Goal: Communication & Community: Answer question/provide support

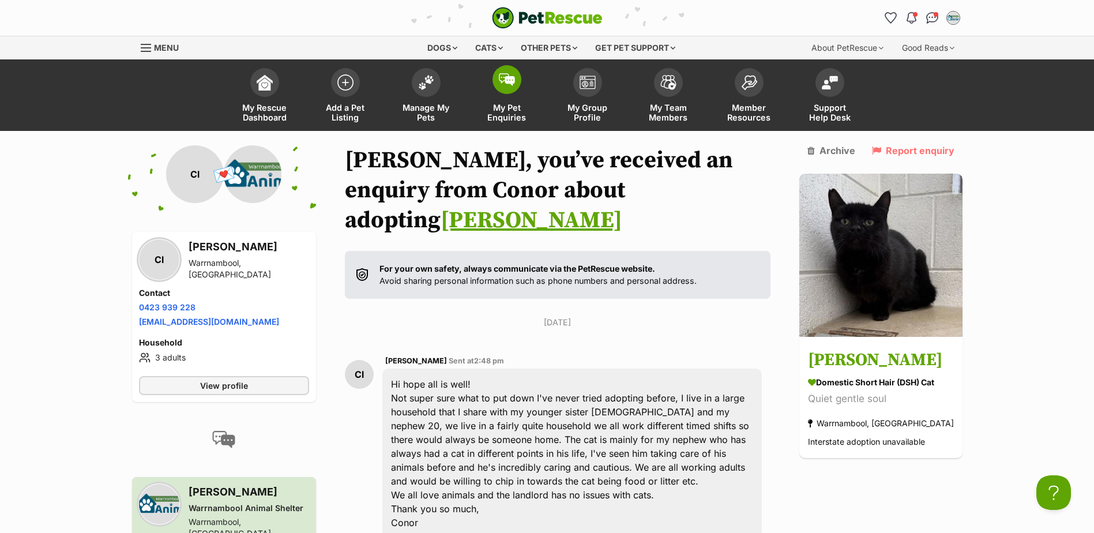
click at [505, 107] on span "My Pet Enquiries" at bounding box center [507, 113] width 52 height 20
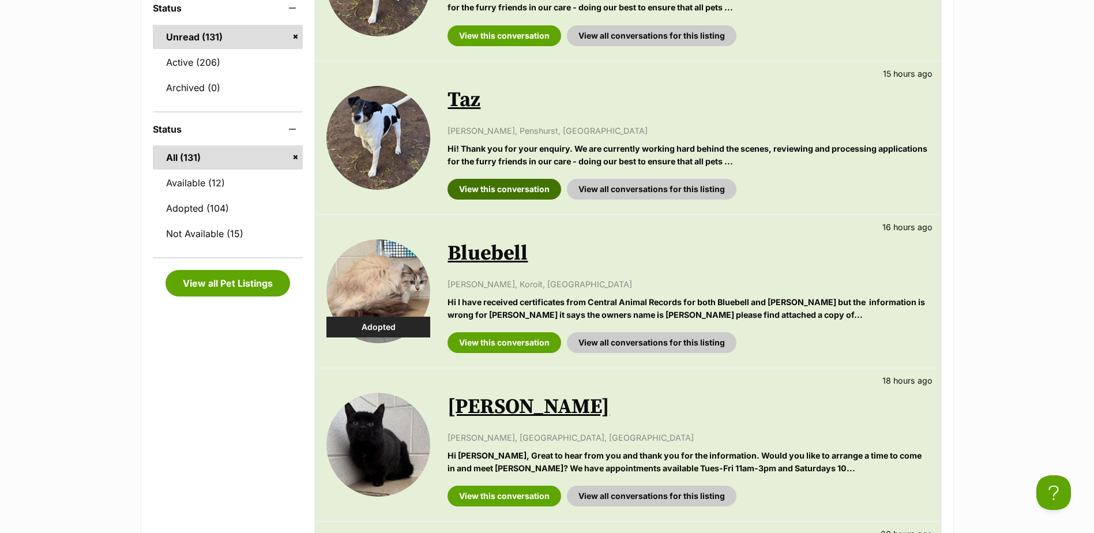
click at [518, 187] on link "View this conversation" at bounding box center [505, 189] width 114 height 21
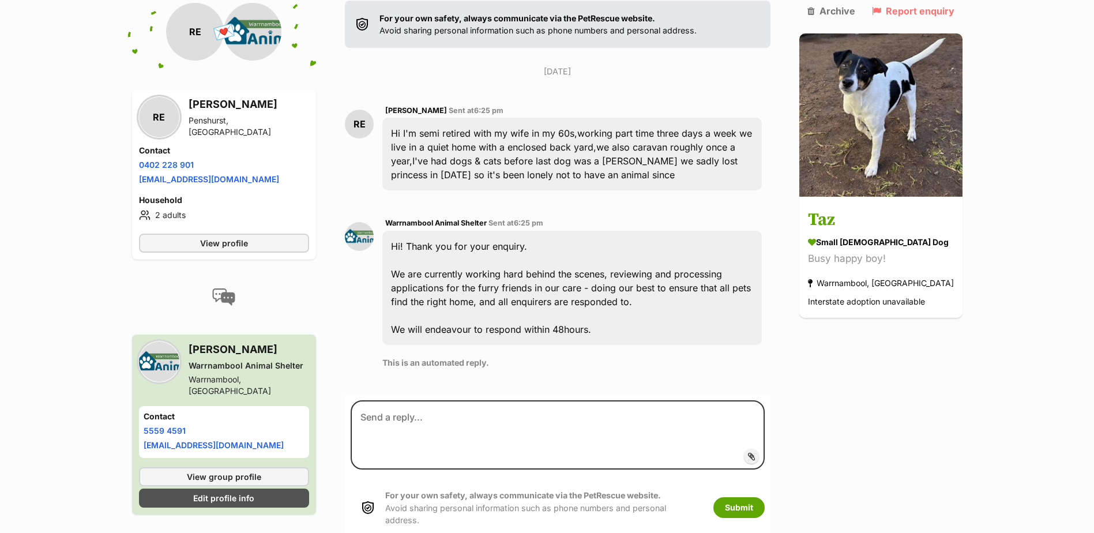
scroll to position [251, 0]
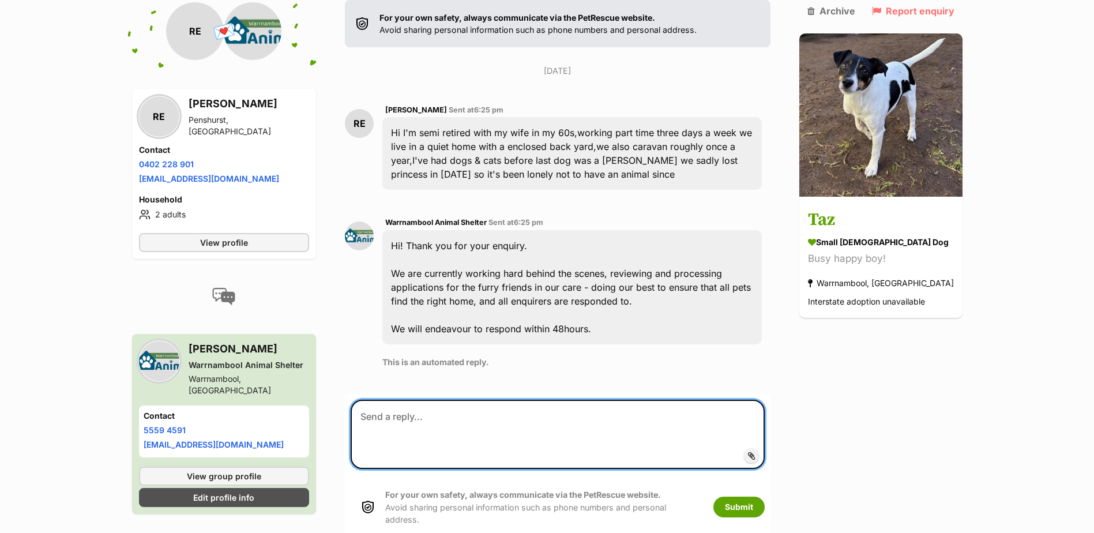
click at [588, 400] on textarea at bounding box center [558, 434] width 414 height 69
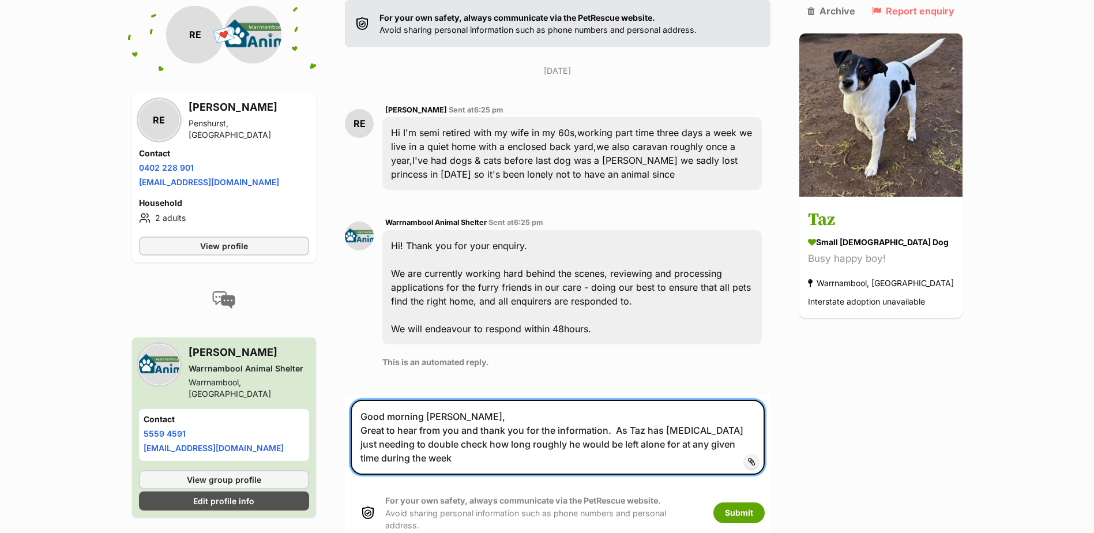
click at [644, 431] on textarea "Good morning Rick, Great to hear from you and thank you for the information. As…" at bounding box center [558, 437] width 414 height 75
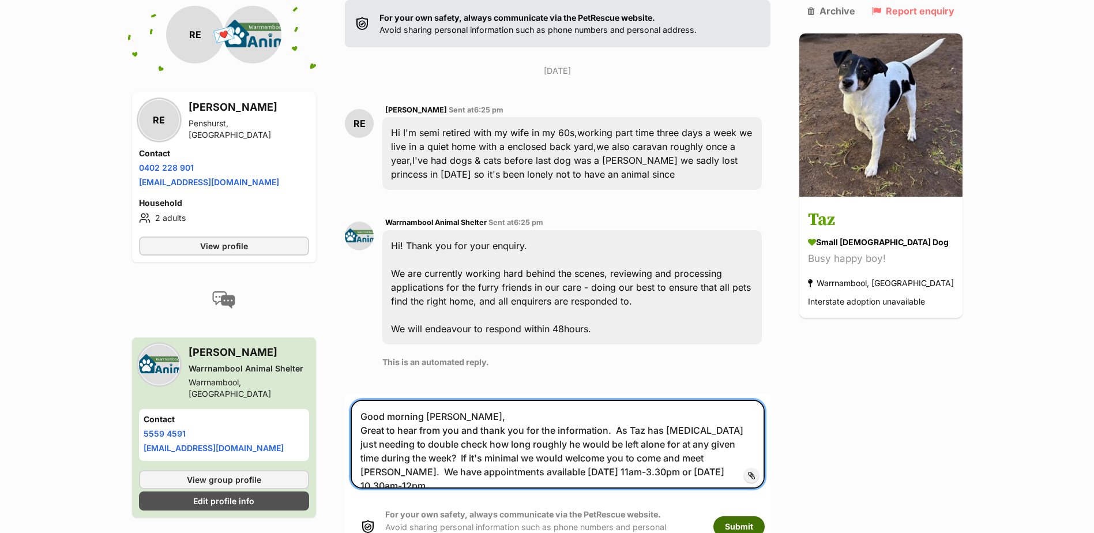
type textarea "Good morning Rick, Great to hear from you and thank you for the information. As…"
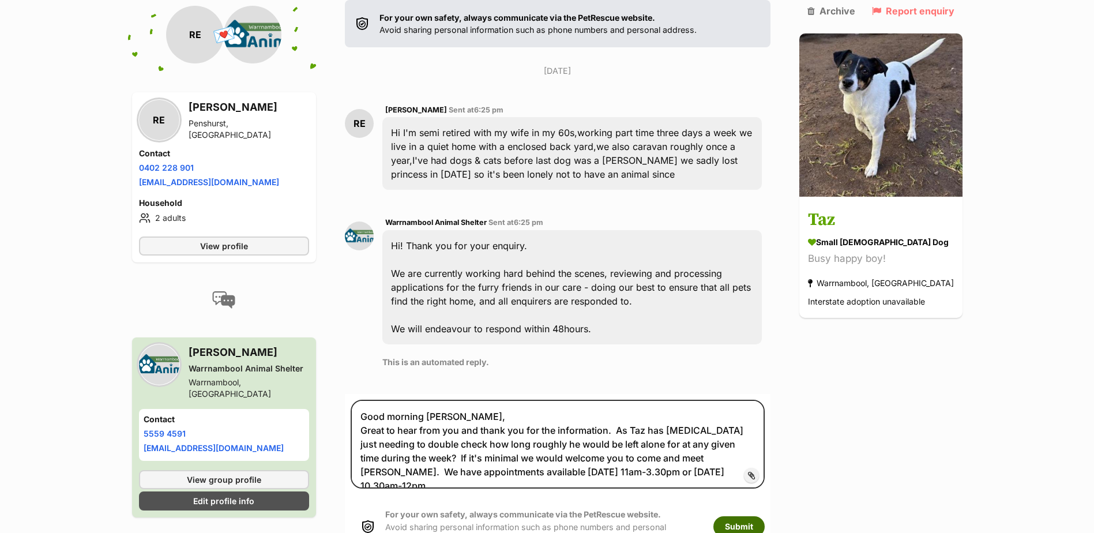
click at [752, 516] on button "Submit" at bounding box center [738, 526] width 51 height 21
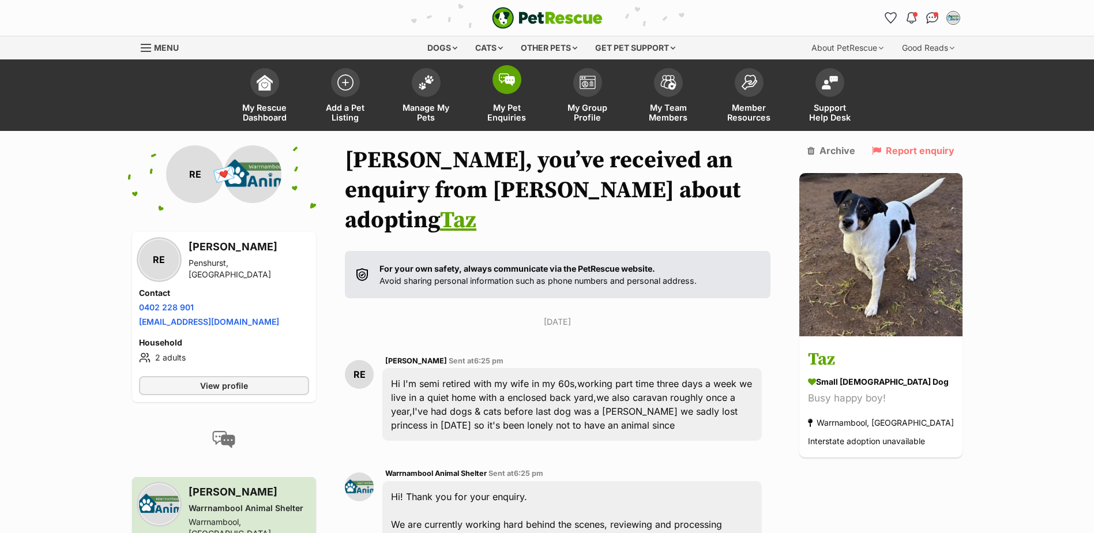
click at [510, 106] on span "My Pet Enquiries" at bounding box center [507, 113] width 52 height 20
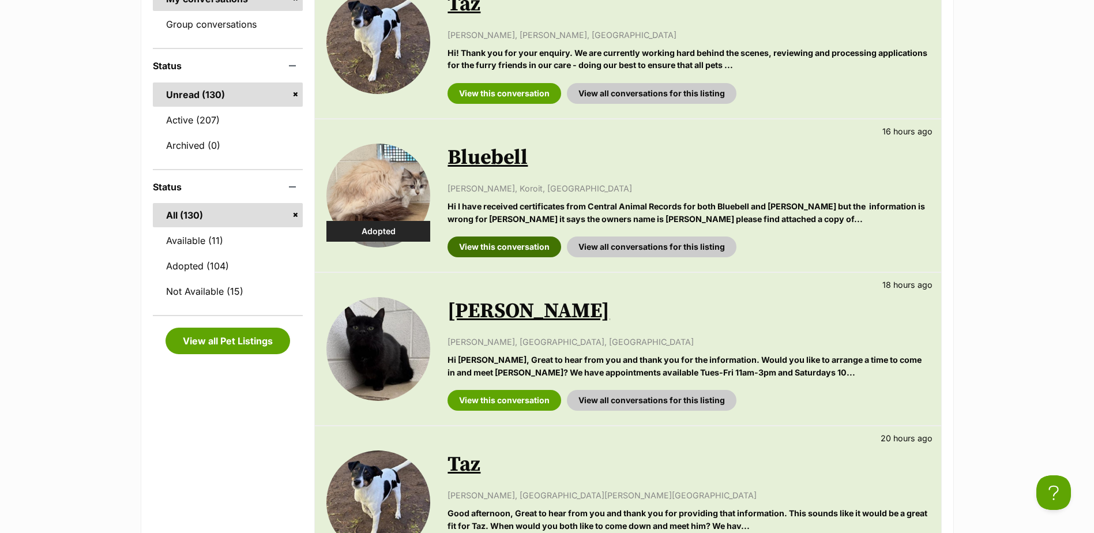
click at [531, 243] on link "View this conversation" at bounding box center [505, 246] width 114 height 21
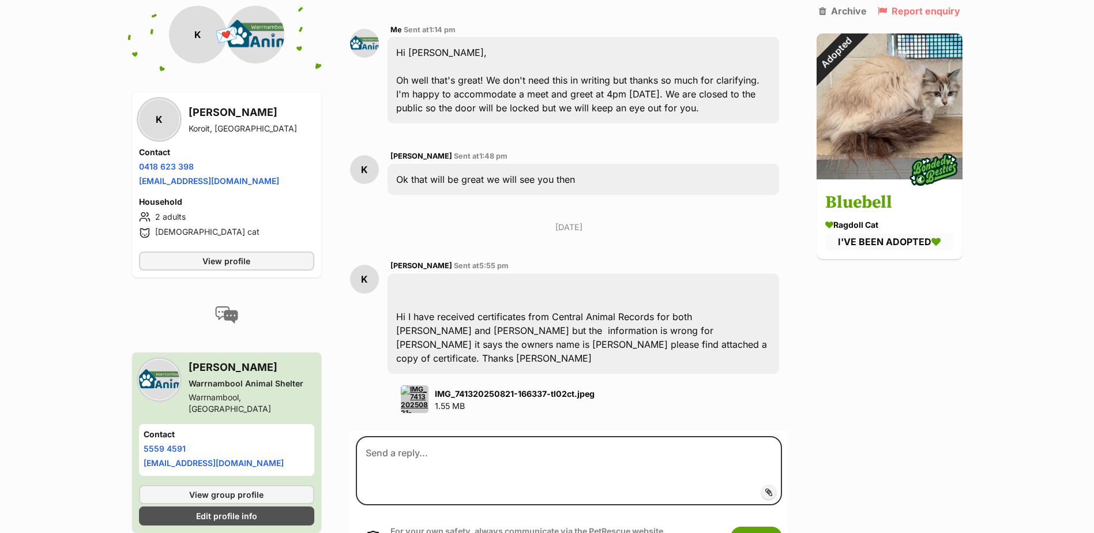
scroll to position [1107, 0]
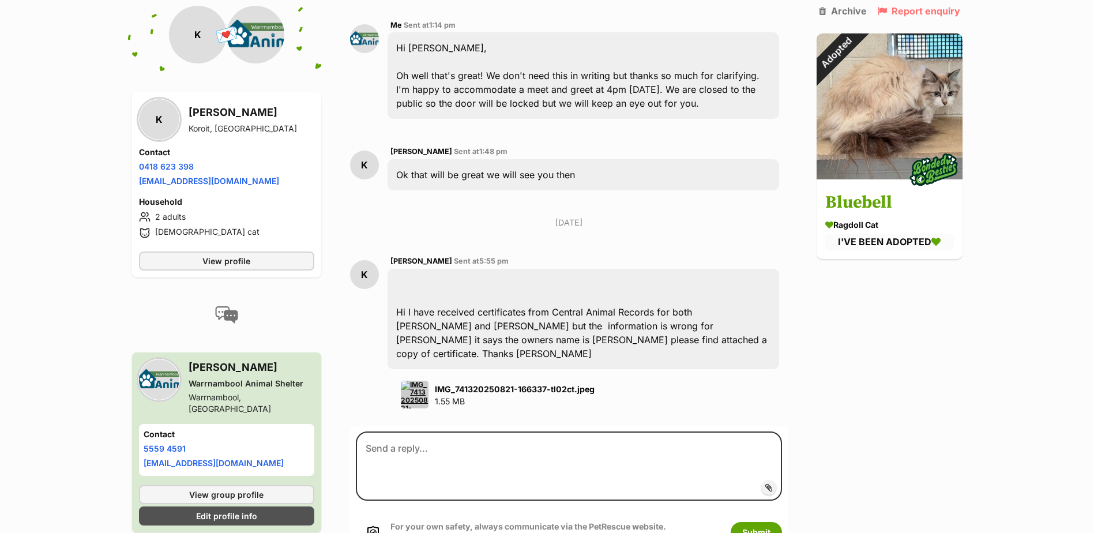
click at [416, 381] on img at bounding box center [415, 395] width 28 height 28
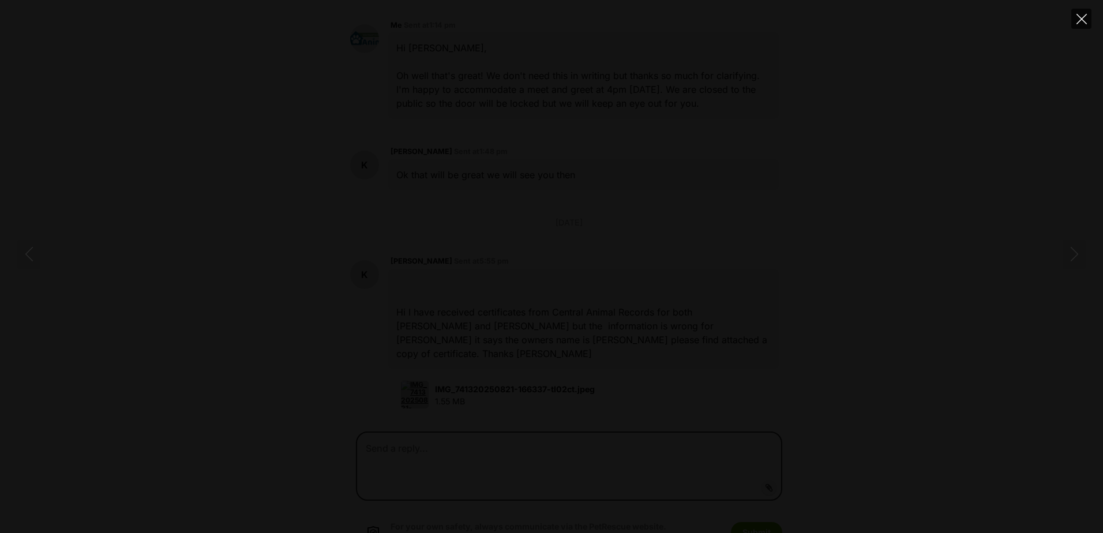
click at [1080, 19] on icon "Close" at bounding box center [1081, 19] width 10 height 10
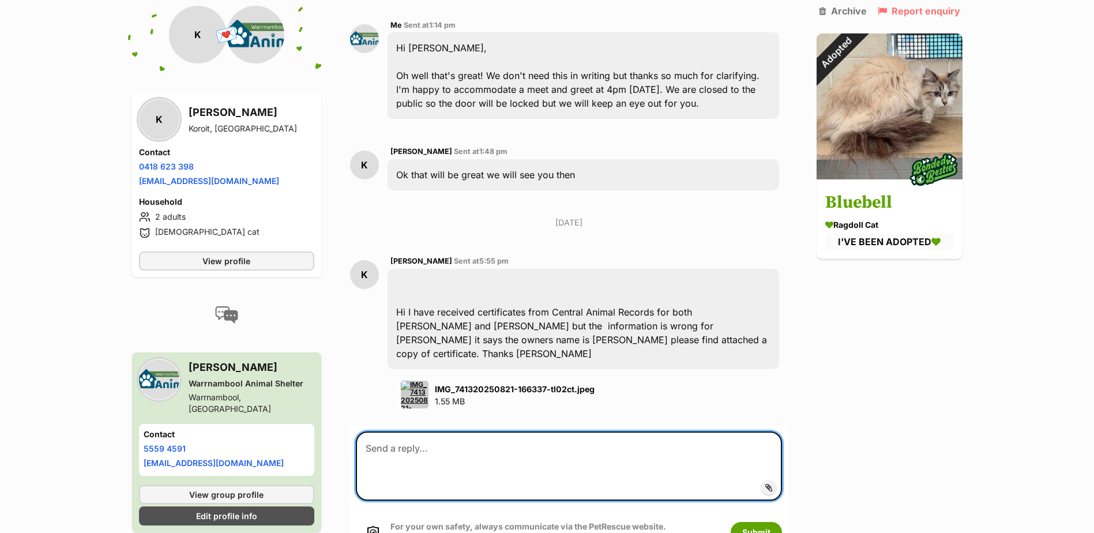
click at [539, 431] on textarea at bounding box center [569, 465] width 426 height 69
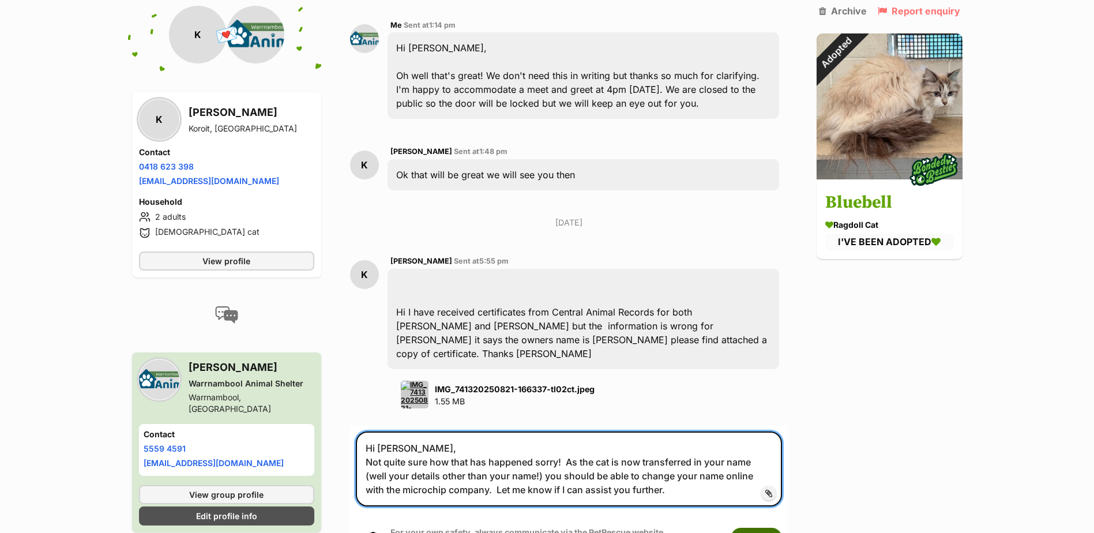
type textarea "Hi Karen, Not quite sure how that has happened sorry! As the cat is now transfe…"
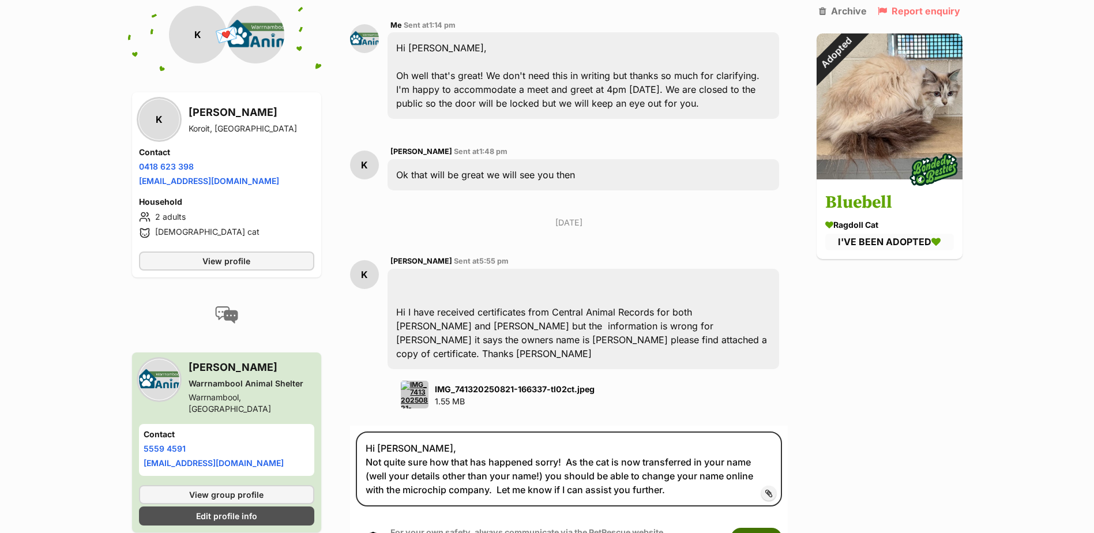
click at [765, 528] on button "Submit" at bounding box center [756, 538] width 51 height 21
